Goal: Book appointment/travel/reservation

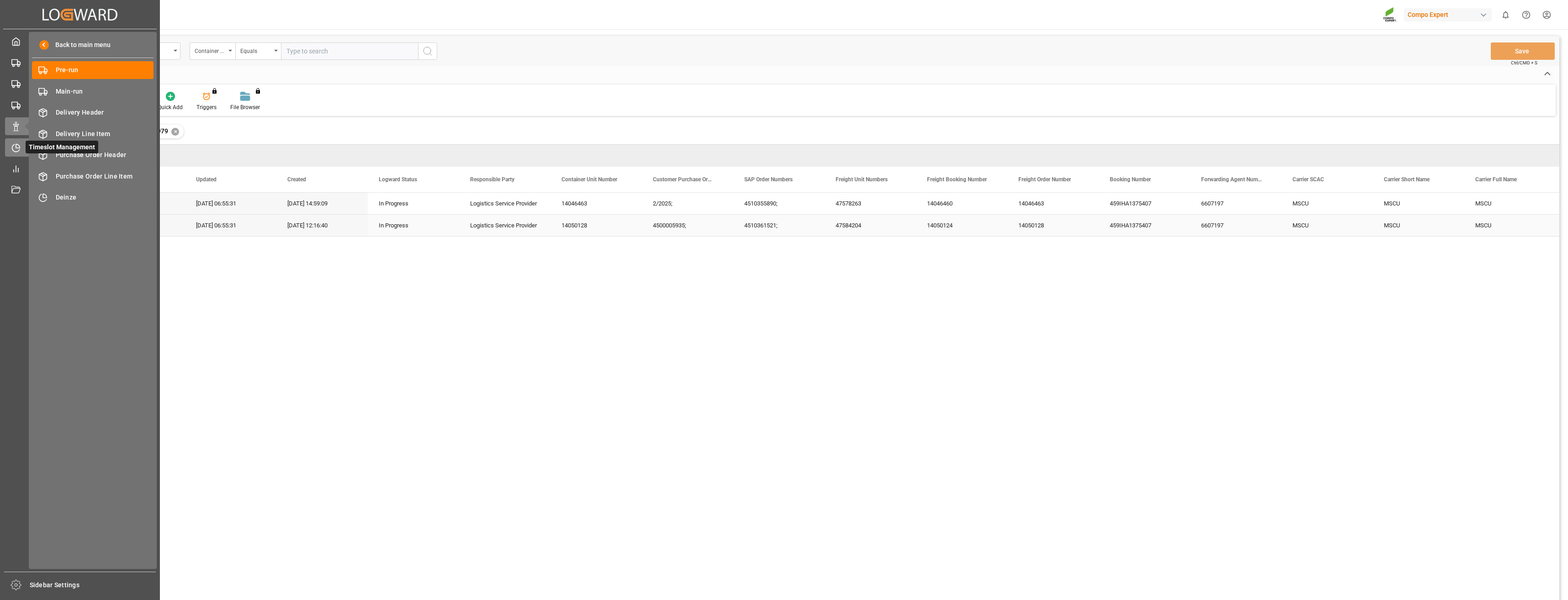
click at [19, 151] on icon at bounding box center [16, 148] width 9 height 9
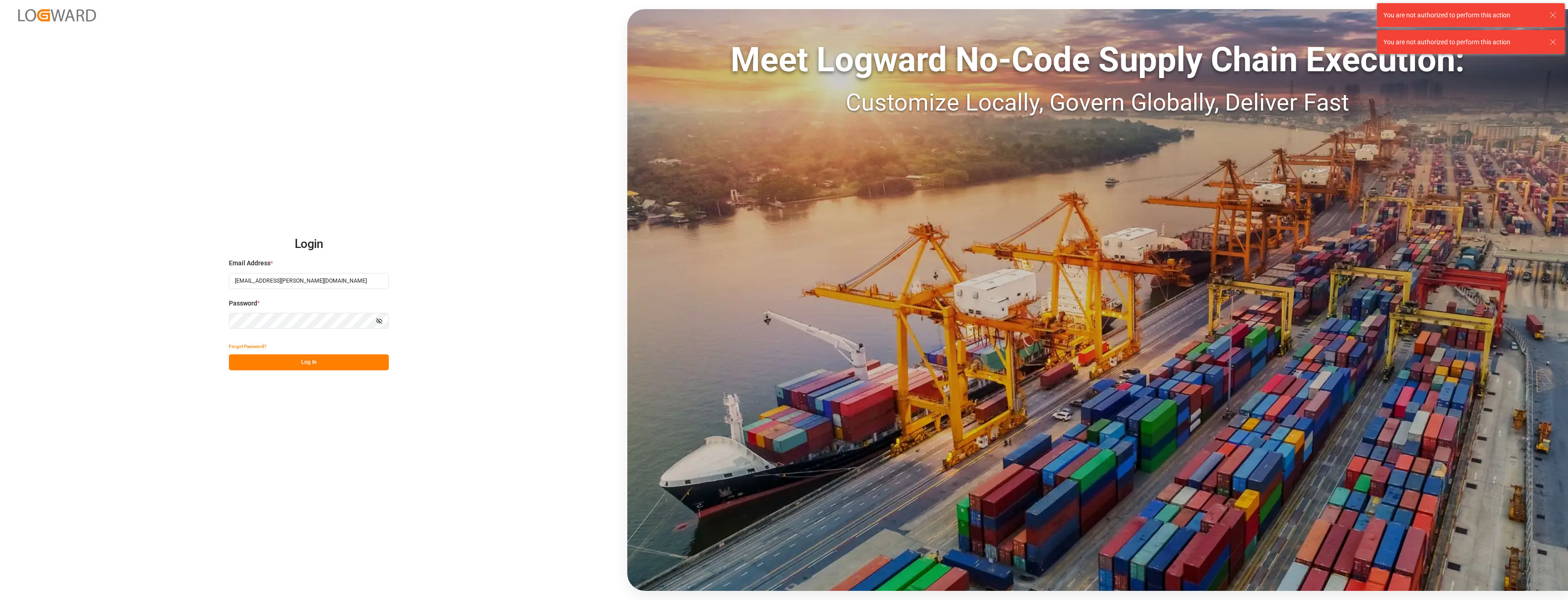
click at [309, 365] on button "Log In" at bounding box center [309, 362] width 160 height 16
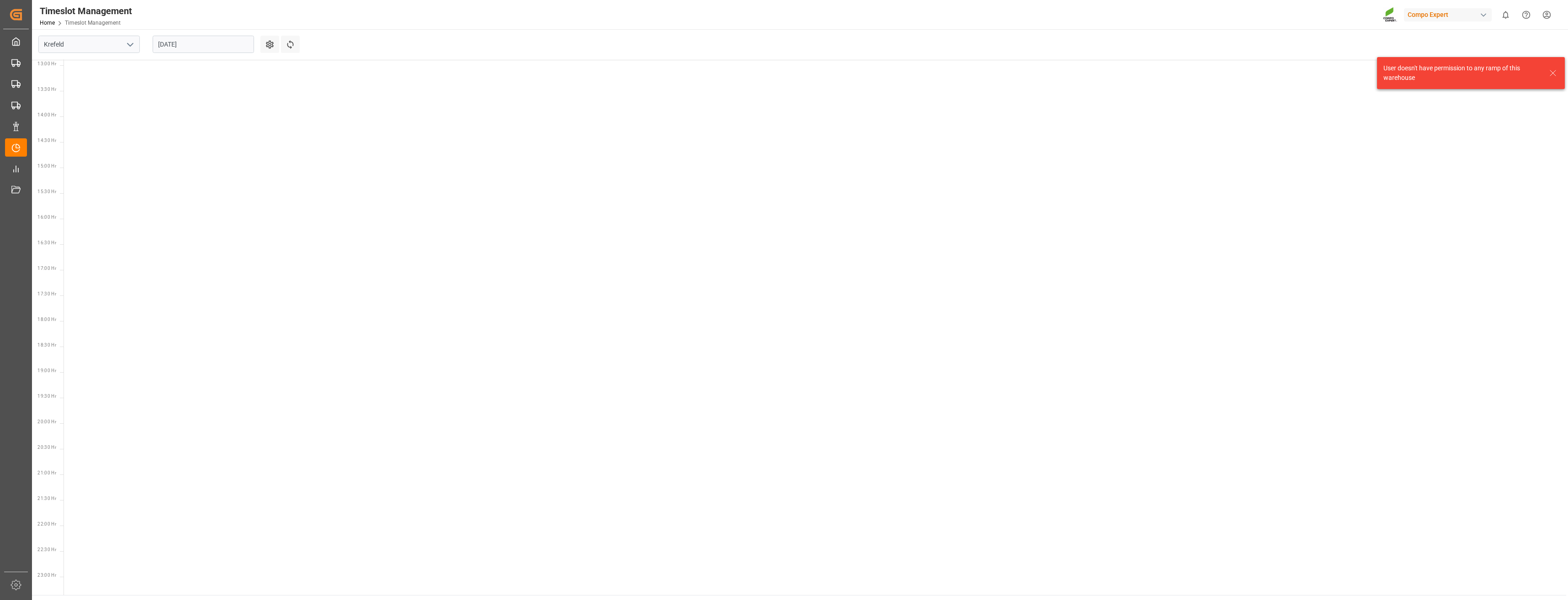
scroll to position [678, 0]
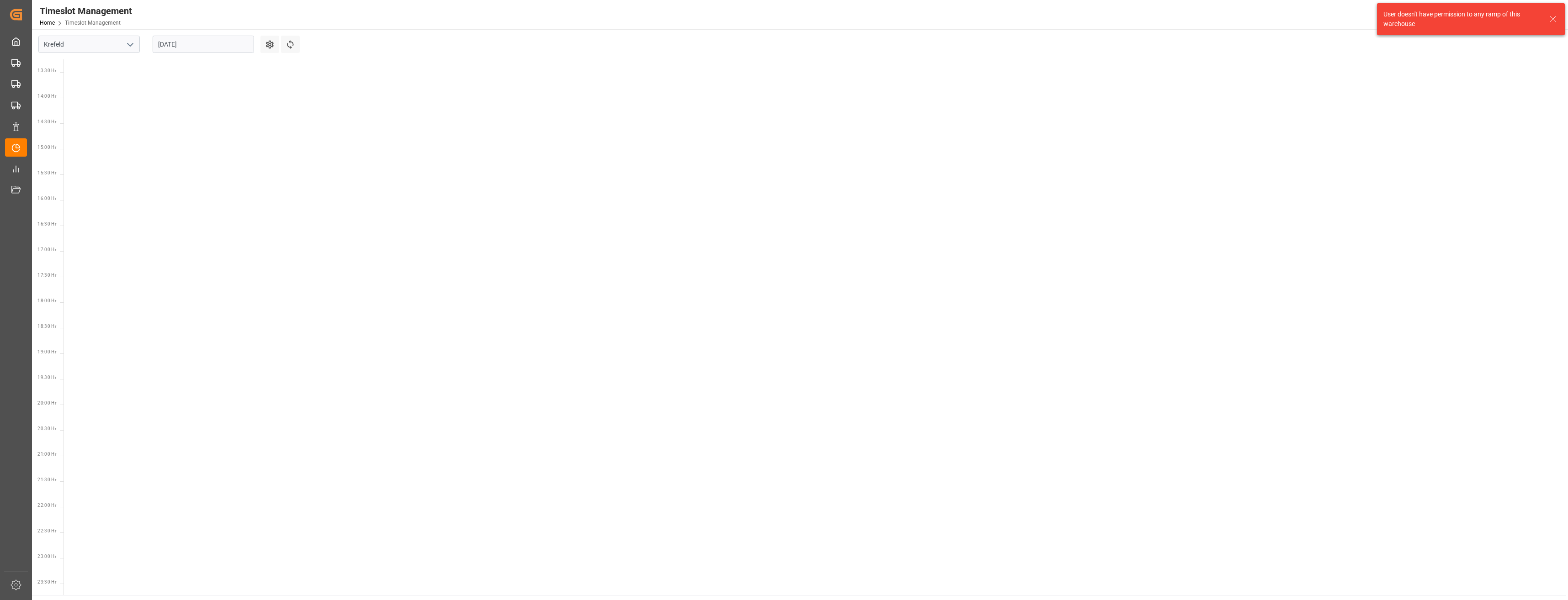
click at [133, 43] on icon "open menu" at bounding box center [130, 45] width 11 height 11
click at [84, 67] on div "Deinze" at bounding box center [89, 65] width 100 height 21
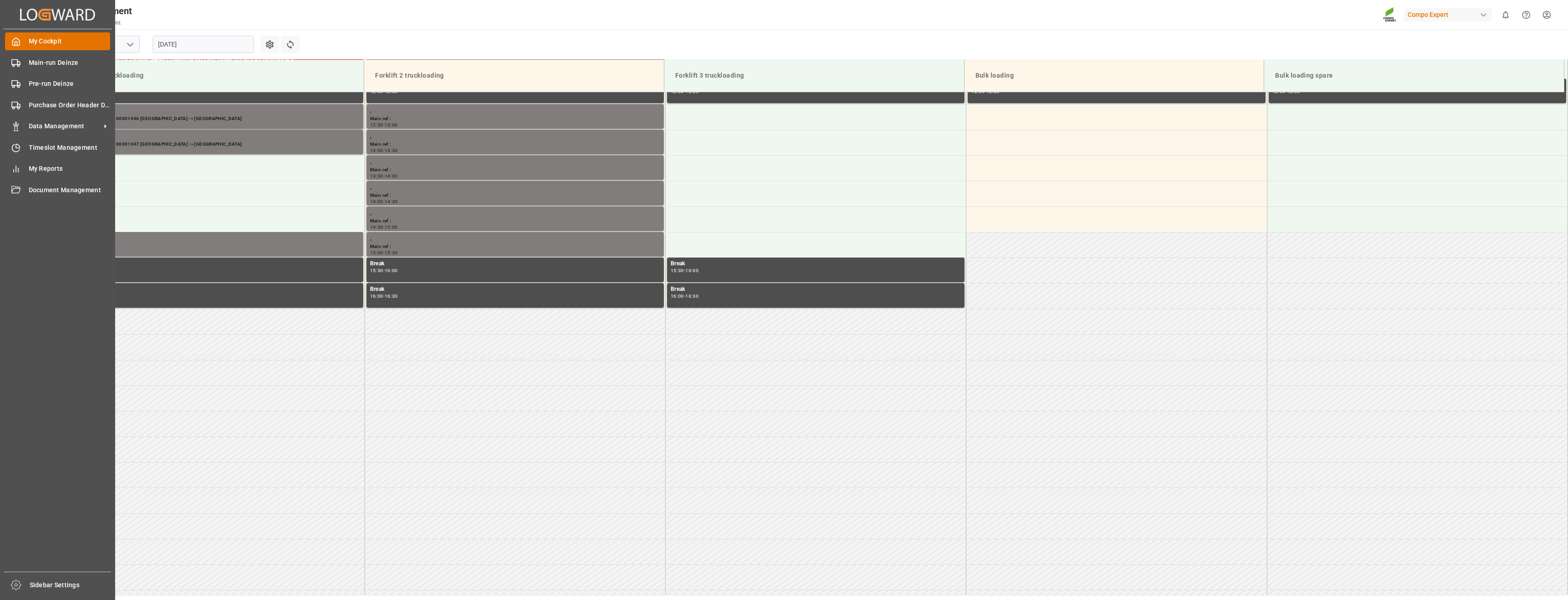
scroll to position [710, 0]
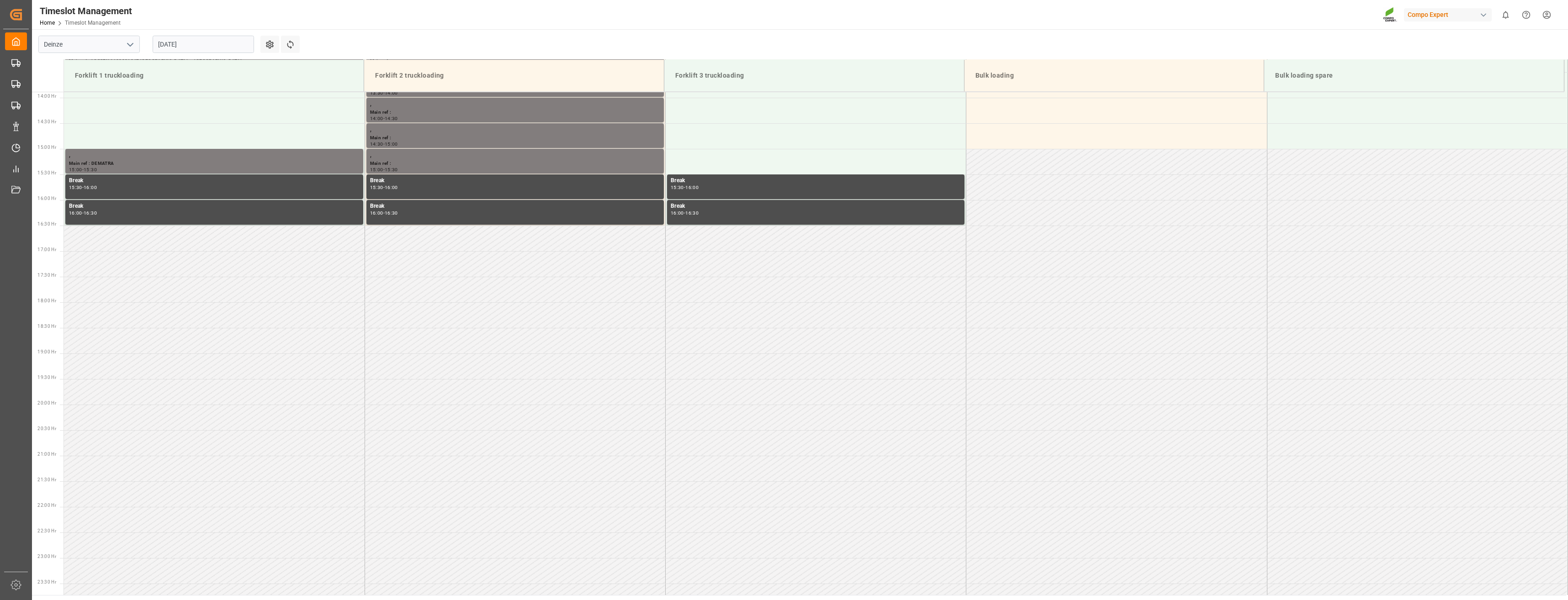
click at [239, 46] on input "[DATE]" at bounding box center [203, 44] width 102 height 18
click at [215, 136] on span "14" at bounding box center [218, 135] width 6 height 7
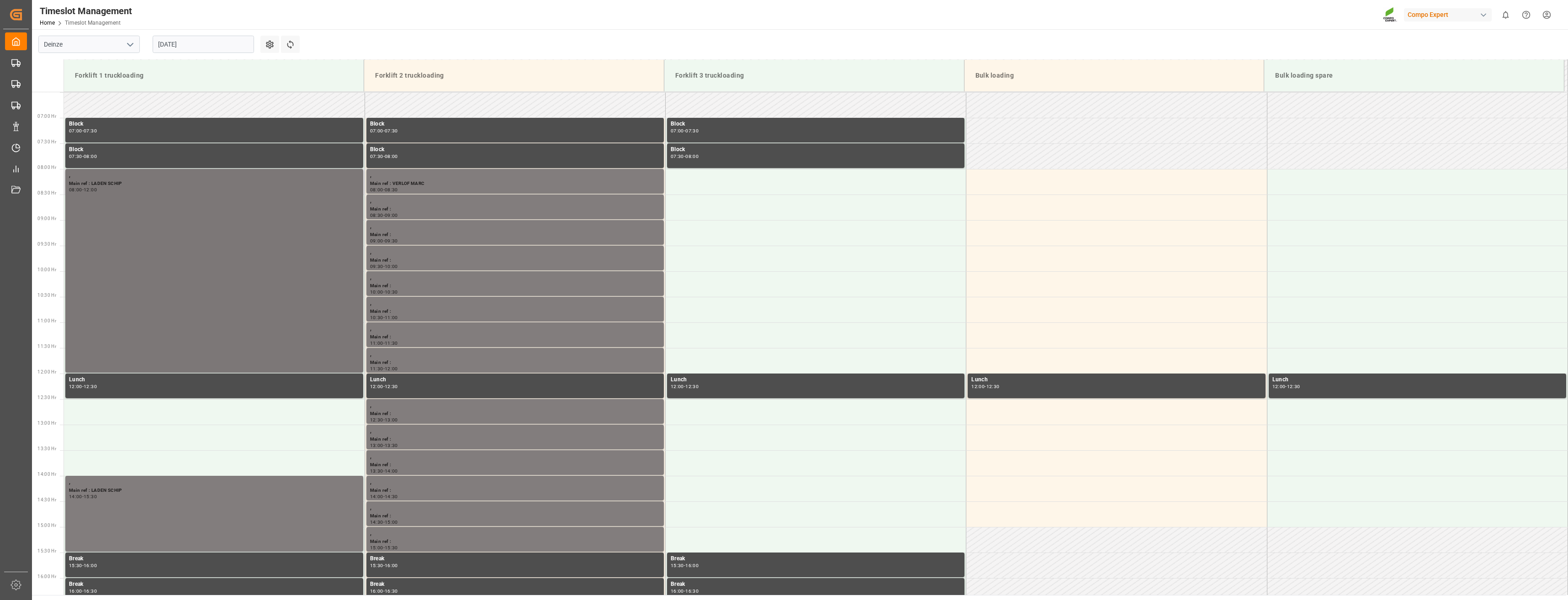
scroll to position [352, 0]
